Goal: Check status

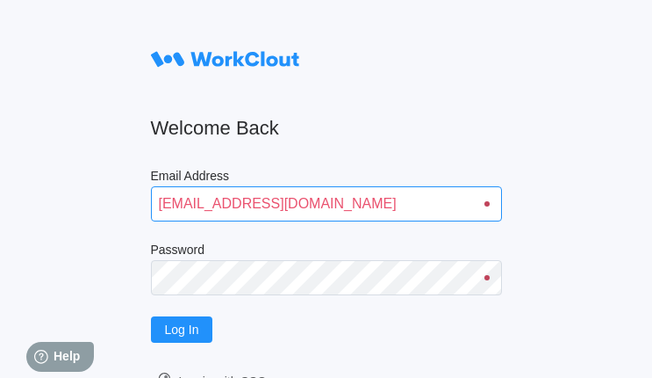
type input "[EMAIL_ADDRESS][DOMAIN_NAME]"
